Goal: Check status: Check status

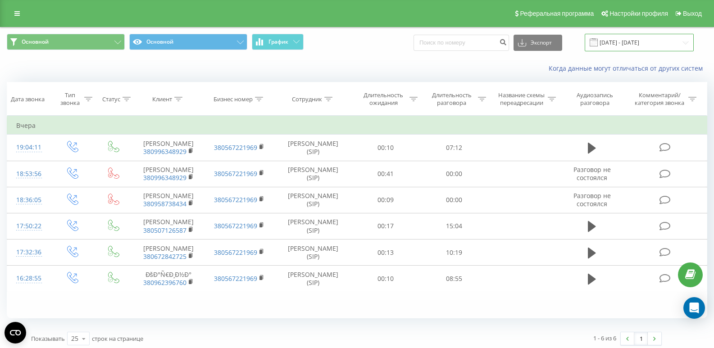
click at [633, 45] on input "[DATE] - [DATE]" at bounding box center [639, 43] width 109 height 18
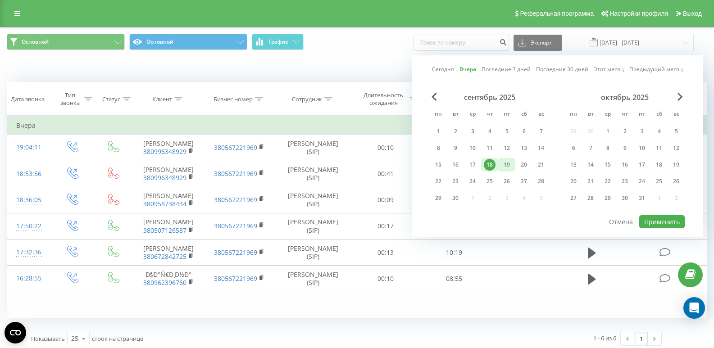
click at [504, 164] on div "19" at bounding box center [507, 165] width 12 height 12
click at [667, 221] on button "Применить" at bounding box center [661, 221] width 45 height 13
type input "[DATE] - [DATE]"
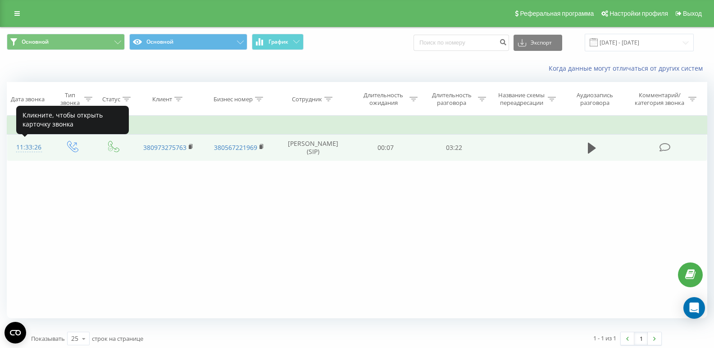
click at [28, 149] on div "11:33:26" at bounding box center [29, 148] width 26 height 18
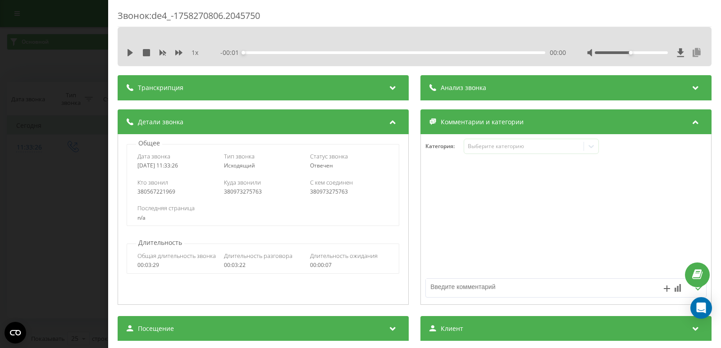
click at [691, 52] on icon at bounding box center [696, 52] width 11 height 9
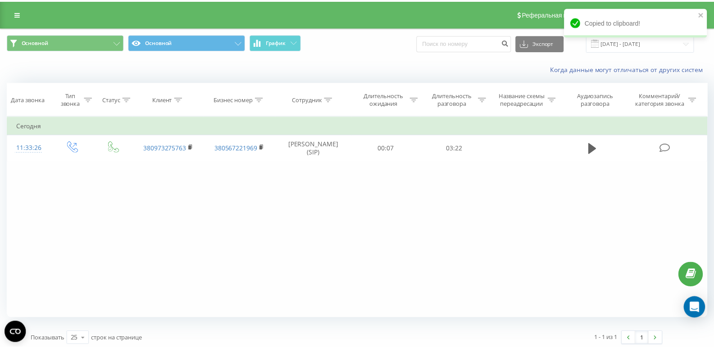
scroll to position [4, 0]
